Goal: Browse casually: Explore the website without a specific task or goal

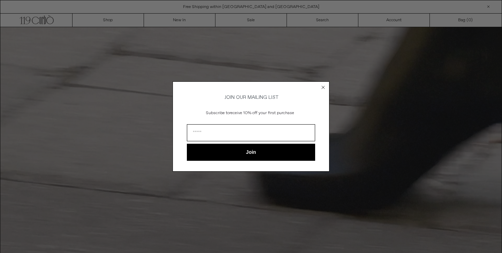
click at [322, 87] on circle "Close dialog" at bounding box center [323, 87] width 7 height 7
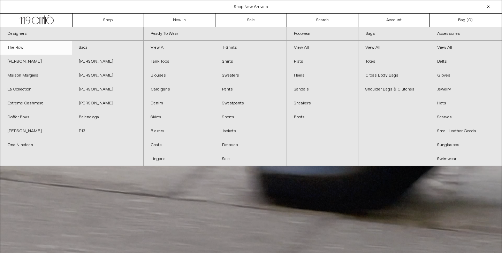
click at [21, 49] on link "The Row" at bounding box center [35, 48] width 71 height 14
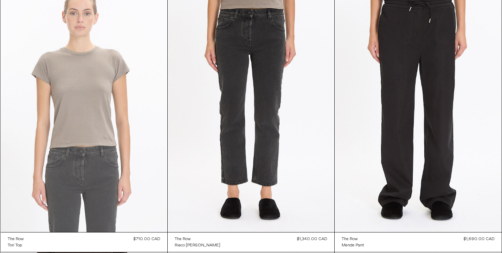
scroll to position [611, 0]
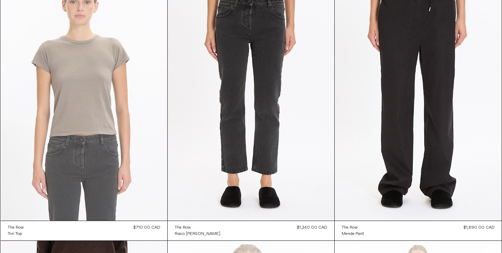
click at [59, 75] on at bounding box center [84, 96] width 167 height 250
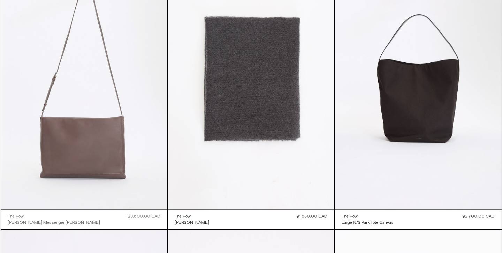
scroll to position [1433, 0]
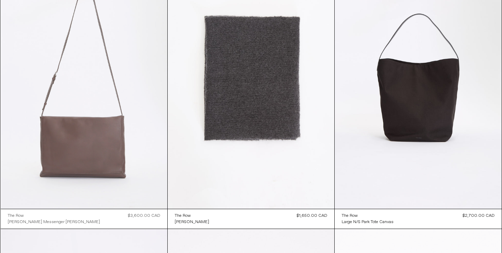
click at [148, 121] on at bounding box center [84, 84] width 167 height 250
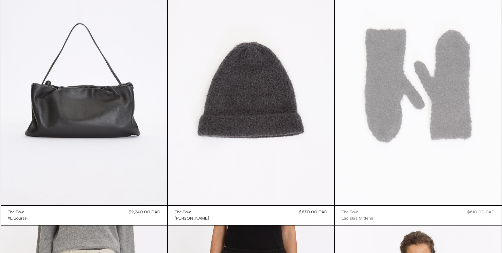
scroll to position [1709, 0]
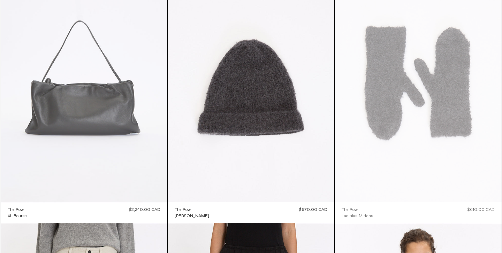
click at [98, 59] on at bounding box center [84, 78] width 167 height 250
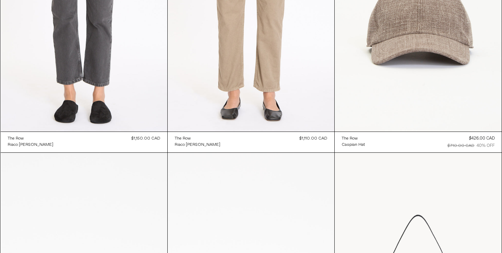
scroll to position [6054, 0]
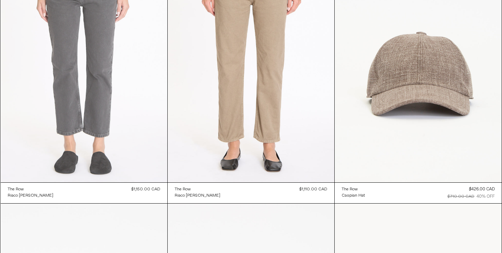
click at [147, 103] on at bounding box center [84, 57] width 167 height 250
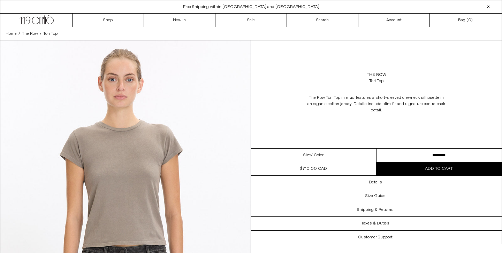
select select "**********"
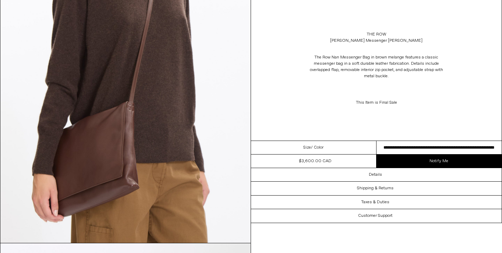
scroll to position [423, 0]
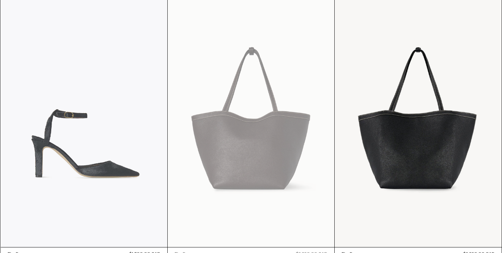
scroll to position [684, 0]
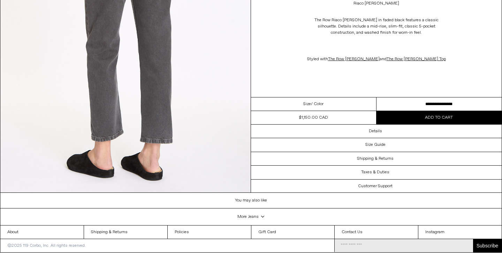
scroll to position [787, 0]
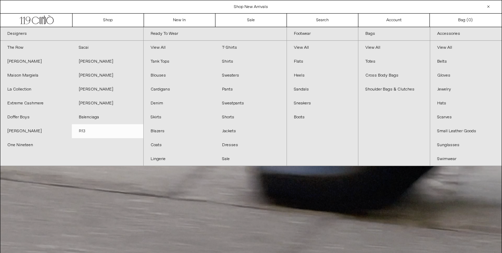
click at [85, 130] on link "R13" at bounding box center [107, 131] width 71 height 14
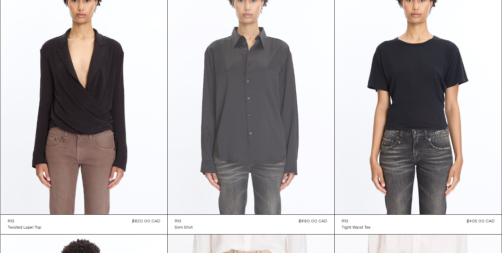
scroll to position [1427, 0]
click at [251, 134] on at bounding box center [251, 90] width 167 height 250
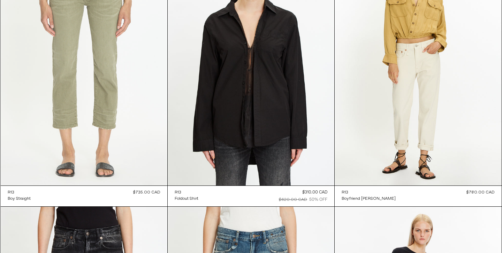
scroll to position [3353, 0]
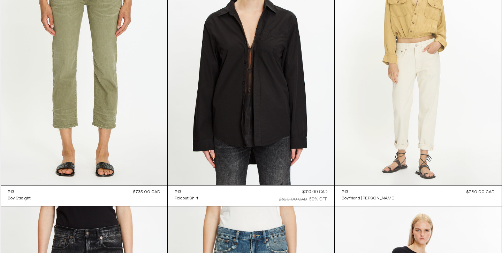
click at [391, 73] on at bounding box center [418, 60] width 167 height 250
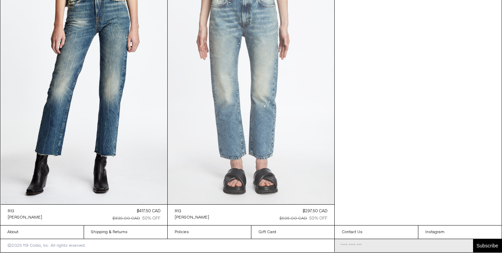
scroll to position [4148, 0]
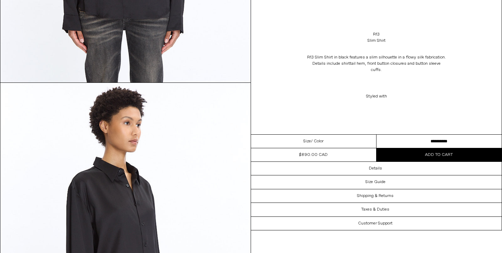
scroll to position [269, 0]
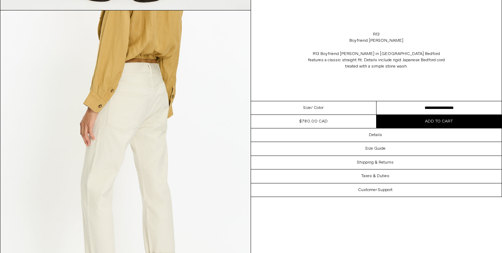
scroll to position [671, 0]
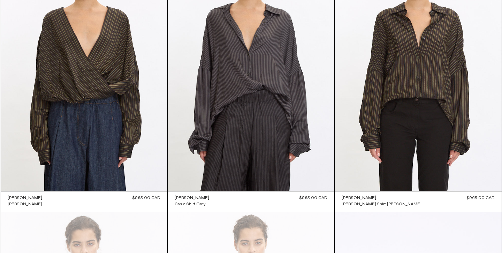
scroll to position [1990, 0]
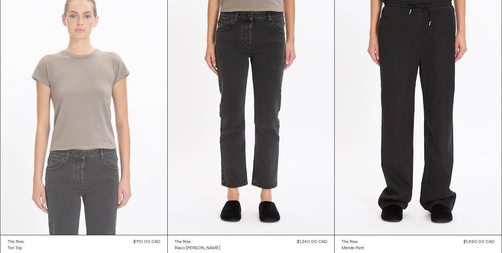
scroll to position [628, 0]
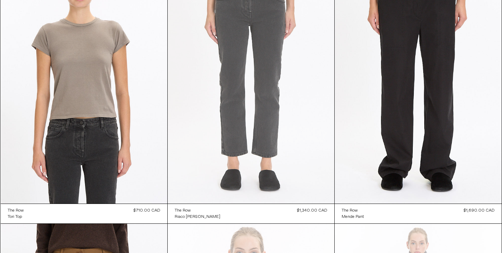
click at [253, 68] on at bounding box center [251, 79] width 167 height 250
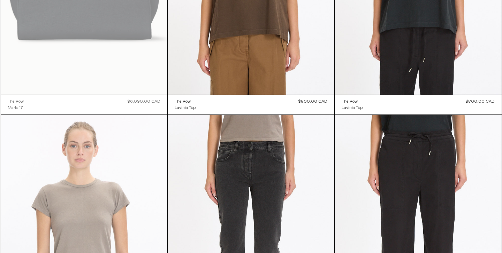
scroll to position [469, 0]
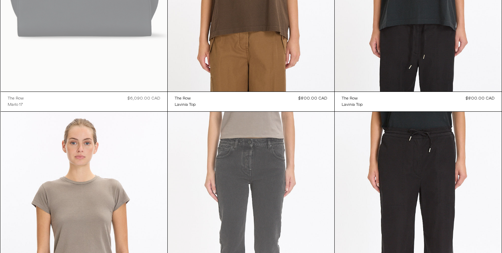
click at [216, 130] on at bounding box center [251, 237] width 167 height 250
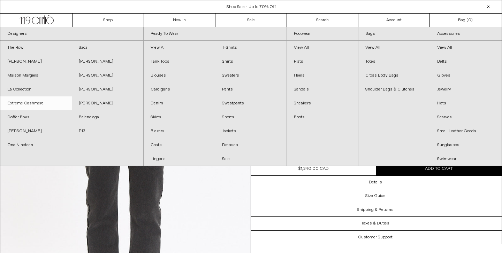
click at [43, 99] on link "Extreme Cashmere" at bounding box center [35, 104] width 71 height 14
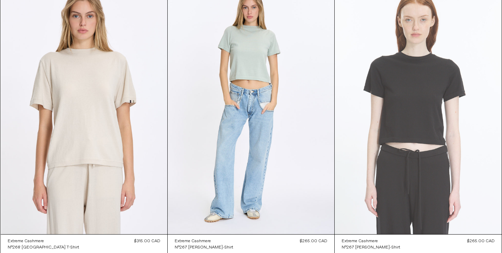
scroll to position [1948, 0]
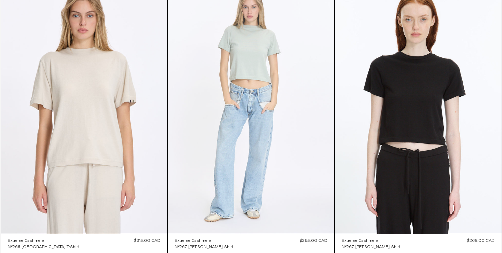
click at [284, 101] on at bounding box center [251, 109] width 167 height 250
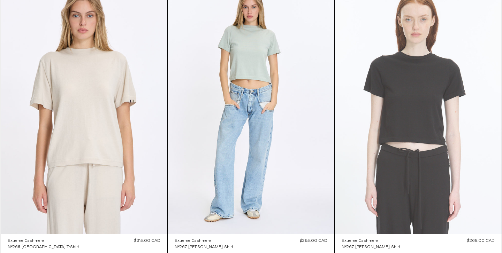
click at [402, 122] on at bounding box center [418, 109] width 167 height 250
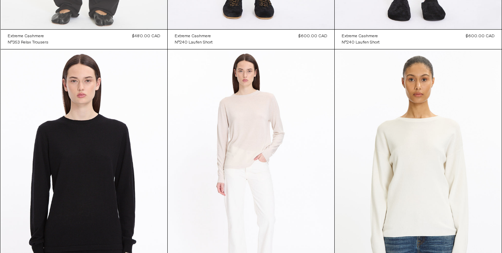
scroll to position [2695, 0]
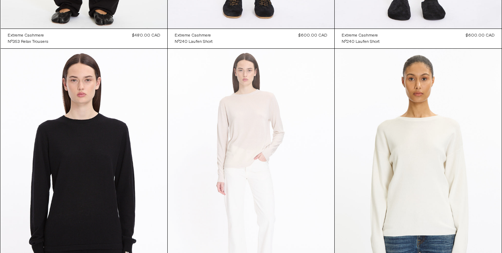
click at [232, 124] on at bounding box center [251, 174] width 167 height 250
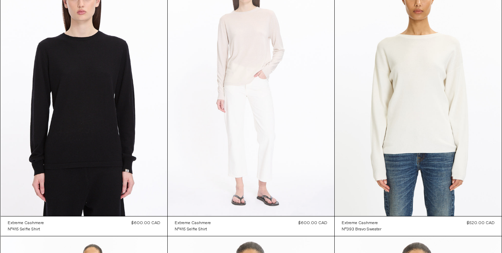
scroll to position [2779, 0]
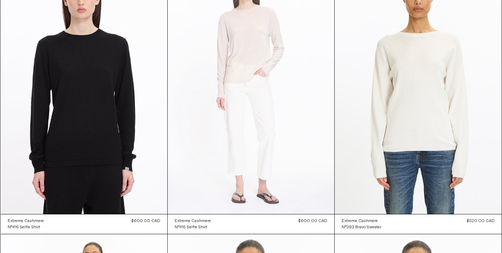
click at [201, 102] on at bounding box center [251, 89] width 167 height 250
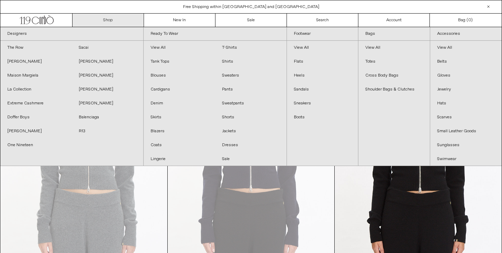
scroll to position [0, 0]
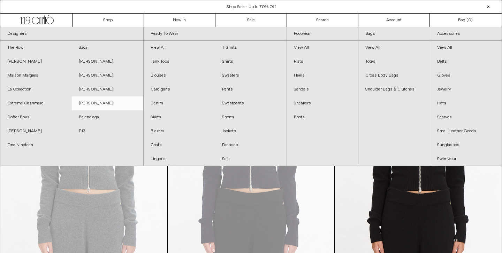
click at [91, 104] on link "[PERSON_NAME]" at bounding box center [107, 104] width 71 height 14
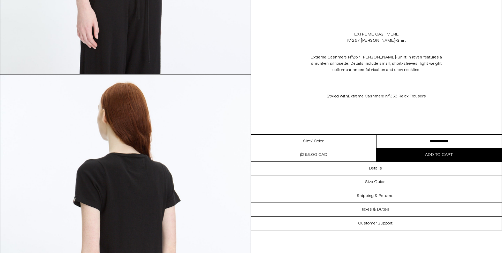
scroll to position [616, 0]
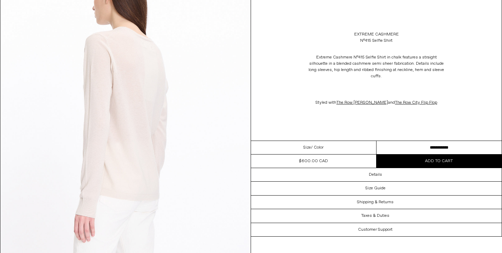
scroll to position [1027, 0]
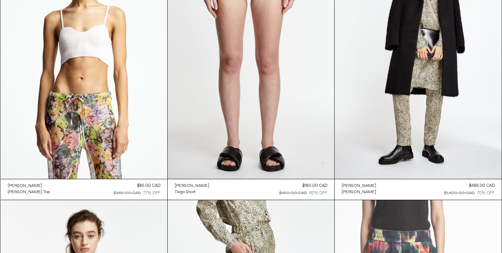
scroll to position [5240, 0]
